Goal: Task Accomplishment & Management: Use online tool/utility

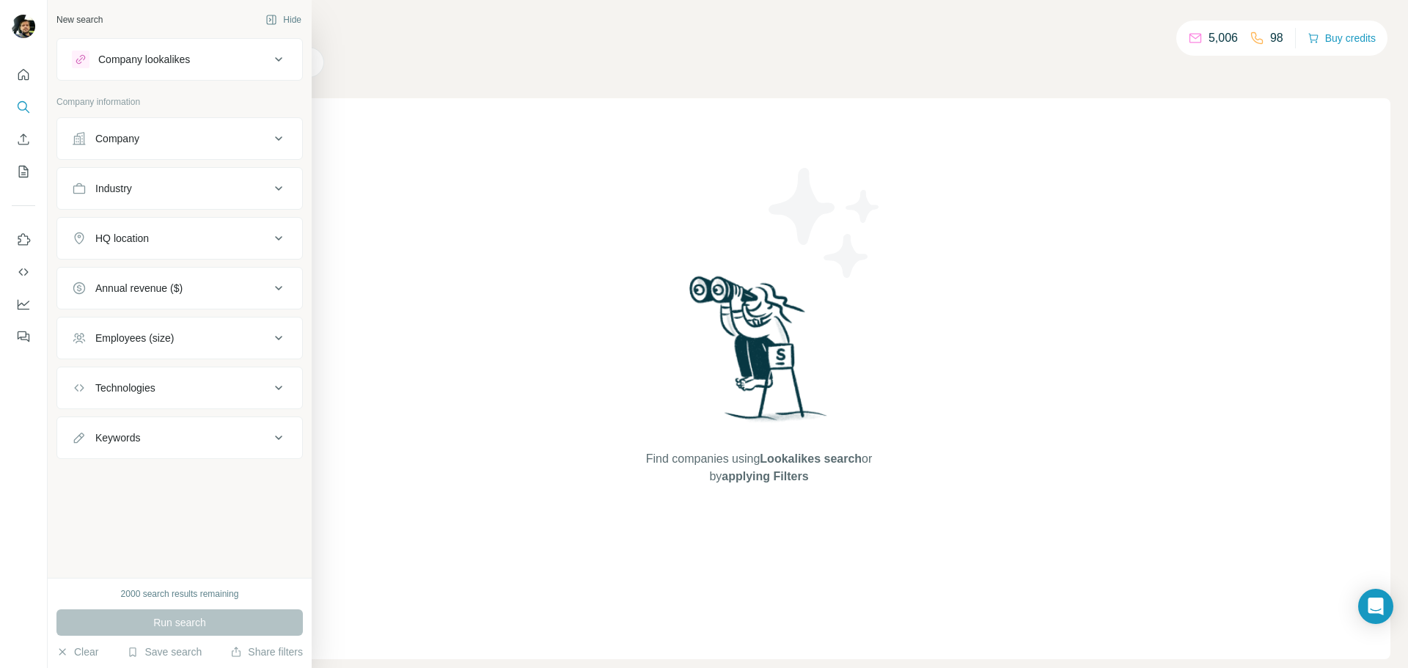
click at [274, 70] on button "Company lookalikes" at bounding box center [179, 59] width 245 height 35
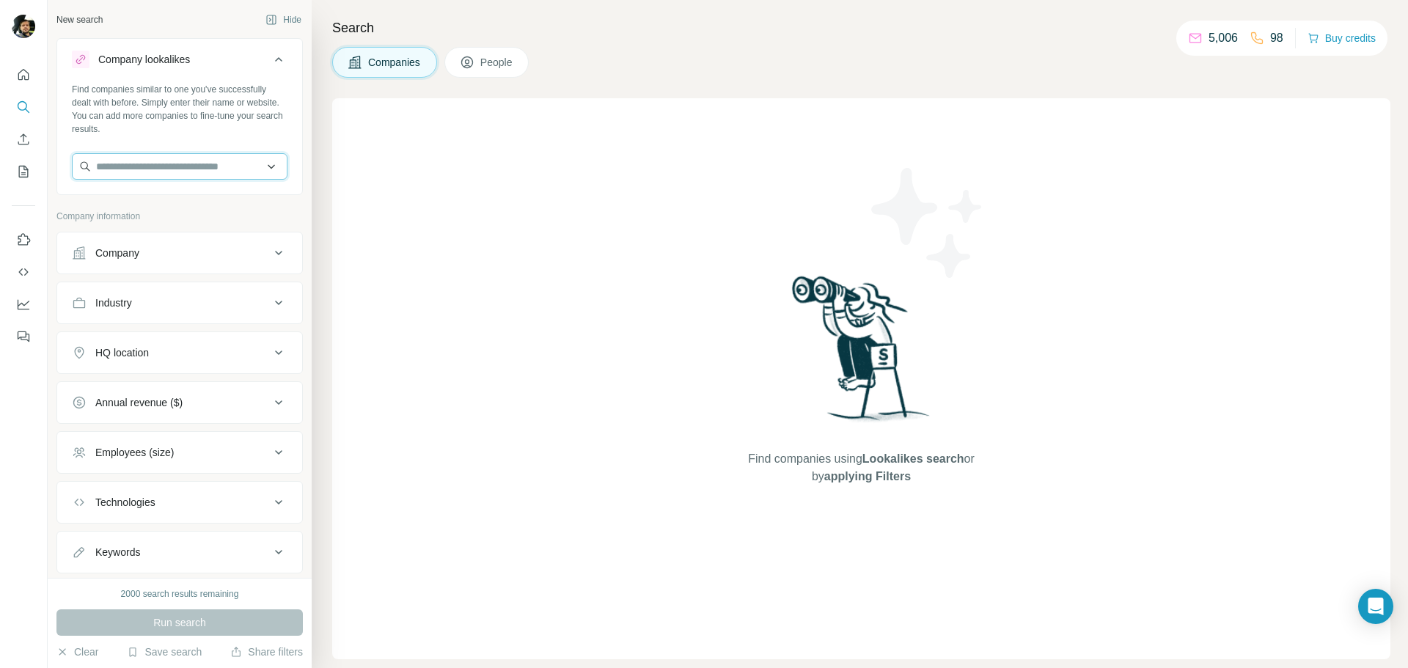
click at [206, 172] on input "text" at bounding box center [180, 166] width 216 height 26
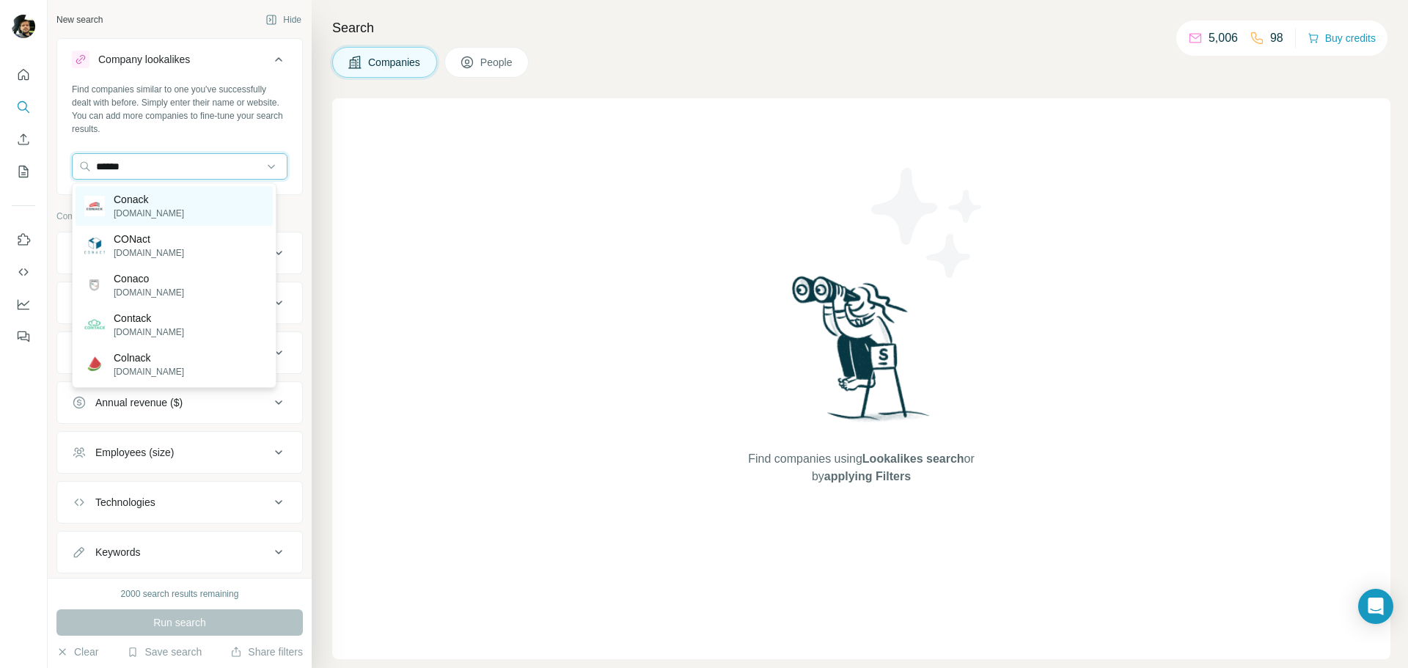
type input "******"
click at [166, 211] on div "Conack [DOMAIN_NAME]" at bounding box center [174, 206] width 197 height 40
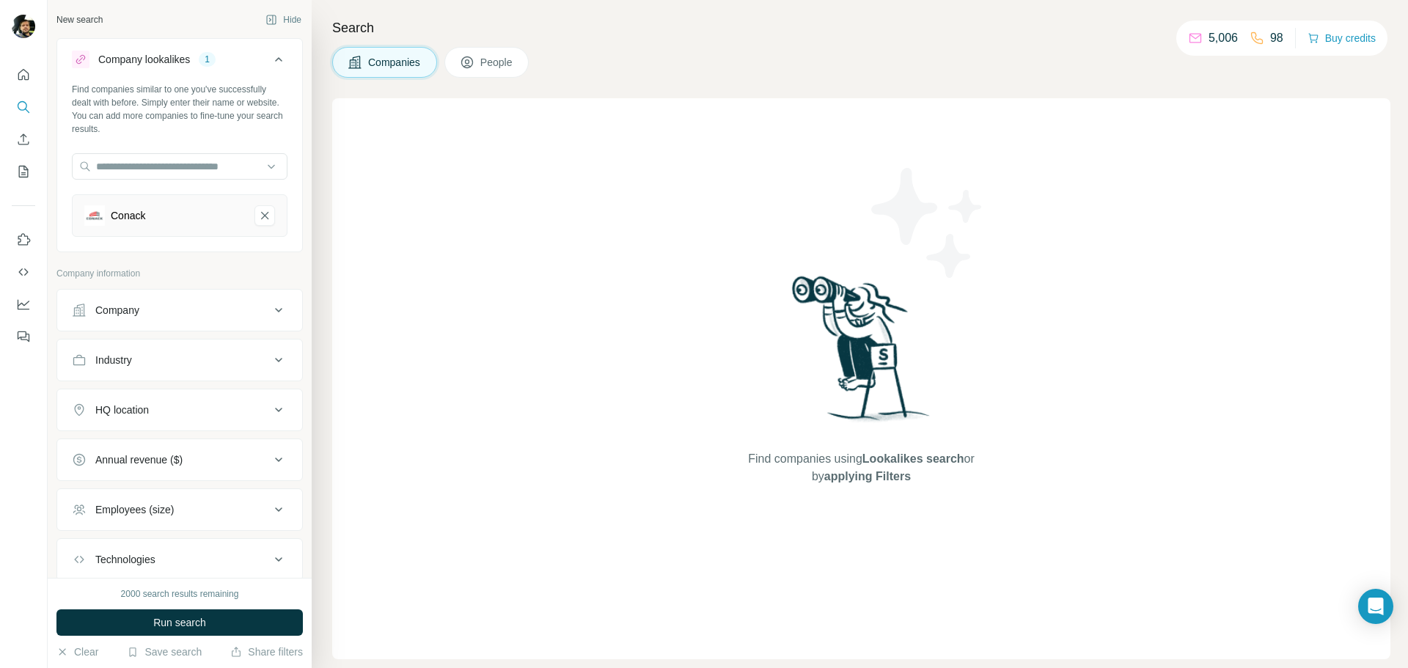
scroll to position [73, 0]
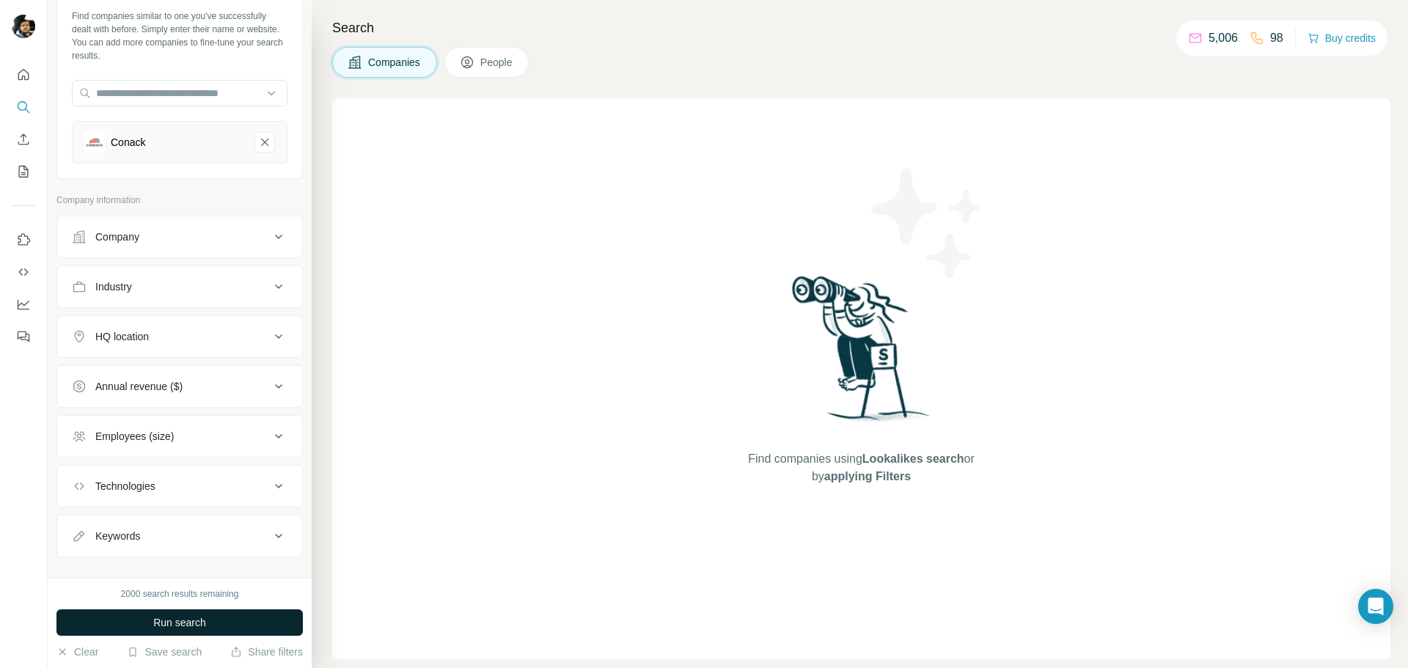
click at [185, 624] on span "Run search" at bounding box center [179, 622] width 53 height 15
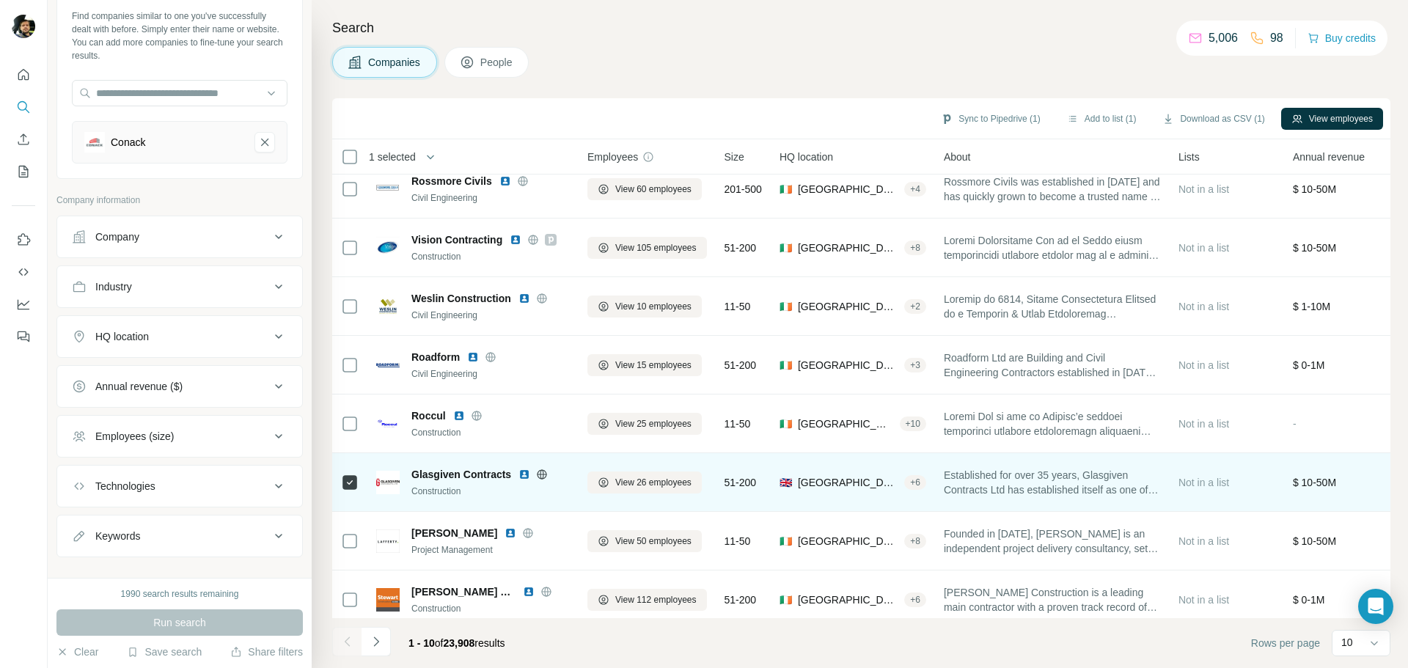
click at [527, 472] on img at bounding box center [525, 475] width 12 height 12
